Goal: Complete application form

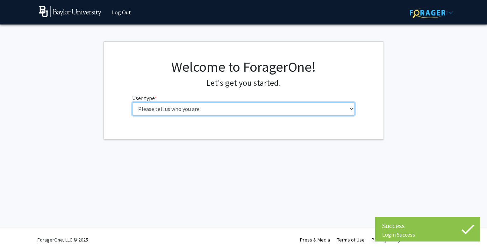
click at [245, 103] on select "Please tell us who you are Undergraduate Student Master's Student Doctoral Cand…" at bounding box center [243, 108] width 223 height 13
select select "1: undergrad"
click at [132, 102] on select "Please tell us who you are Undergraduate Student Master's Student Doctoral Cand…" at bounding box center [243, 108] width 223 height 13
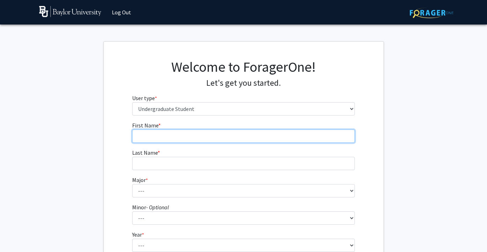
click at [296, 136] on input "First Name * required" at bounding box center [243, 135] width 223 height 13
type input "yara"
